Goal: Task Accomplishment & Management: Use online tool/utility

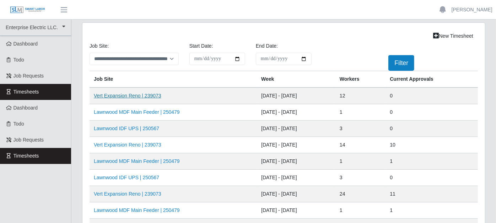
click at [127, 95] on link "Vert Expansion Reno | 239073" at bounding box center [127, 96] width 67 height 6
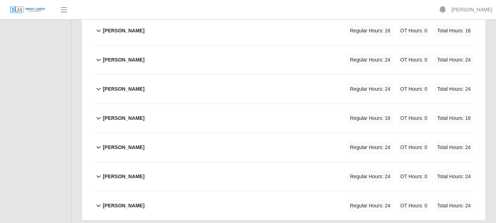
scroll to position [315, 0]
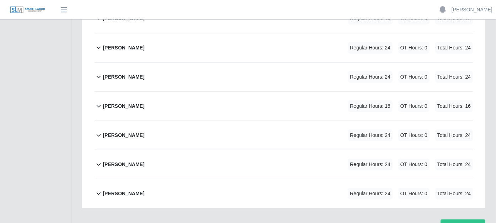
click at [98, 102] on icon at bounding box center [98, 106] width 8 height 9
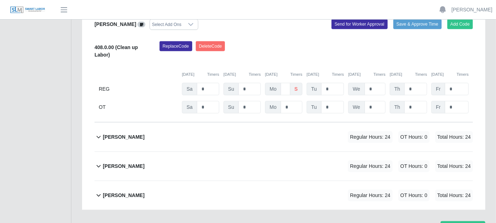
scroll to position [427, 0]
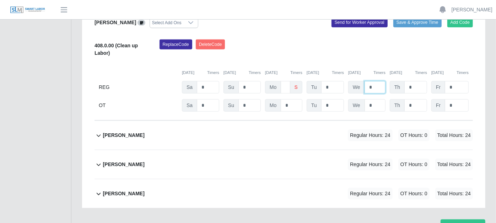
click at [374, 81] on input "*" at bounding box center [374, 87] width 21 height 12
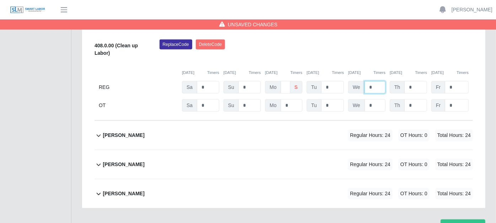
type input "*"
click at [376, 57] on div "408.0.00 (Clean up Labor) Replace Code [GEOGRAPHIC_DATA] Code [DATE] Timers [DA…" at bounding box center [283, 75] width 378 height 72
click at [464, 219] on button "Save Timesheet" at bounding box center [462, 225] width 45 height 12
